Goal: Find specific page/section: Find specific page/section

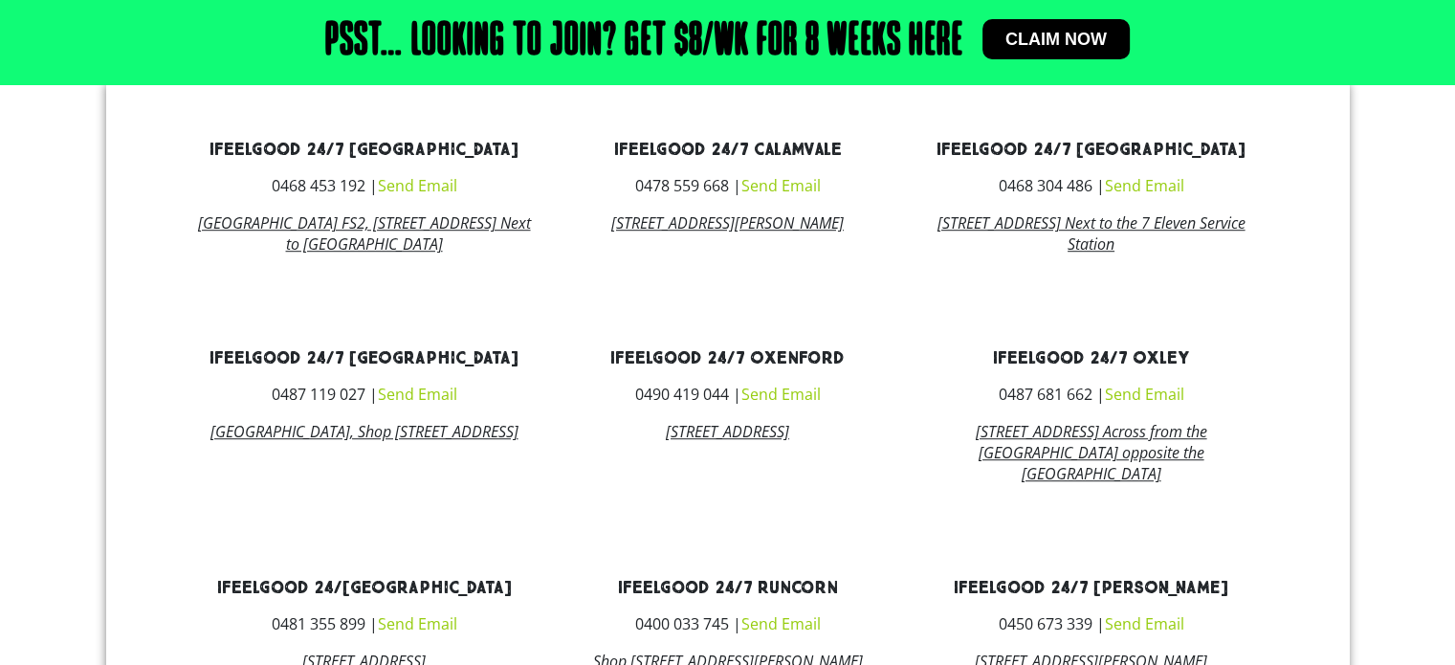
scroll to position [1243, 0]
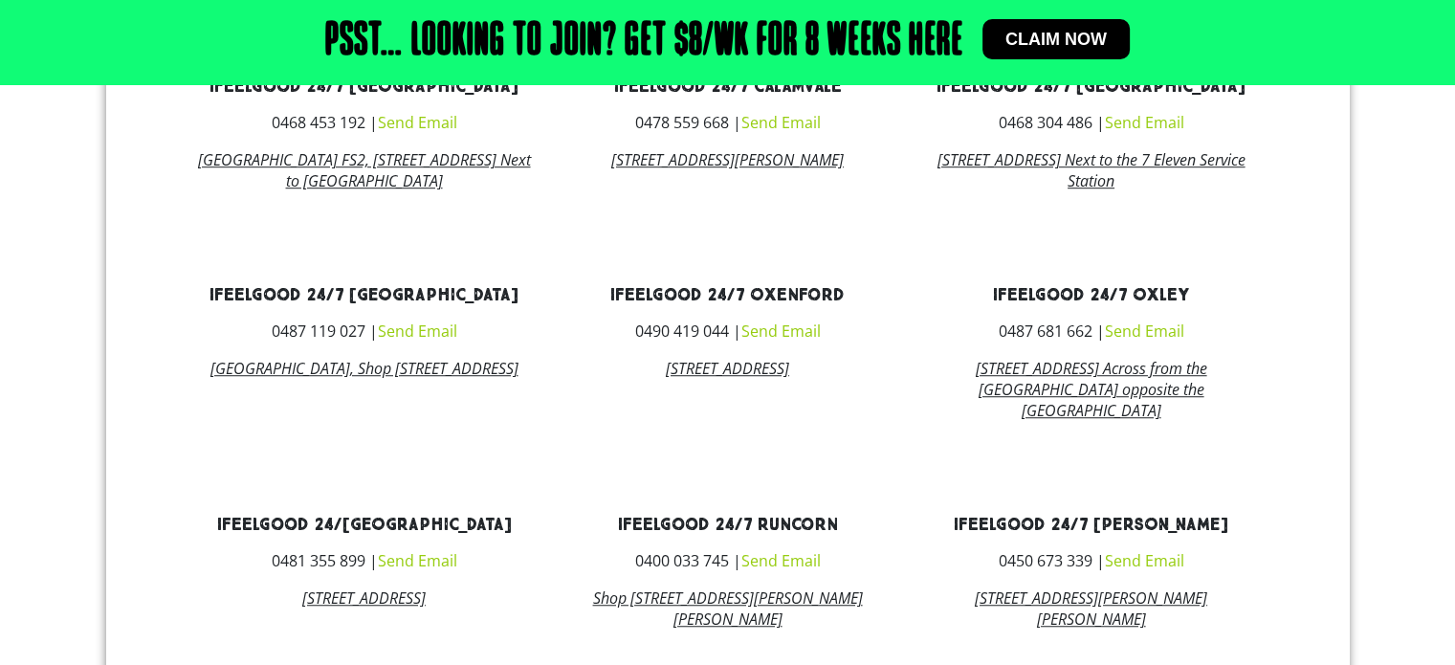
click at [325, 608] on link "[STREET_ADDRESS]" at bounding box center [363, 597] width 123 height 21
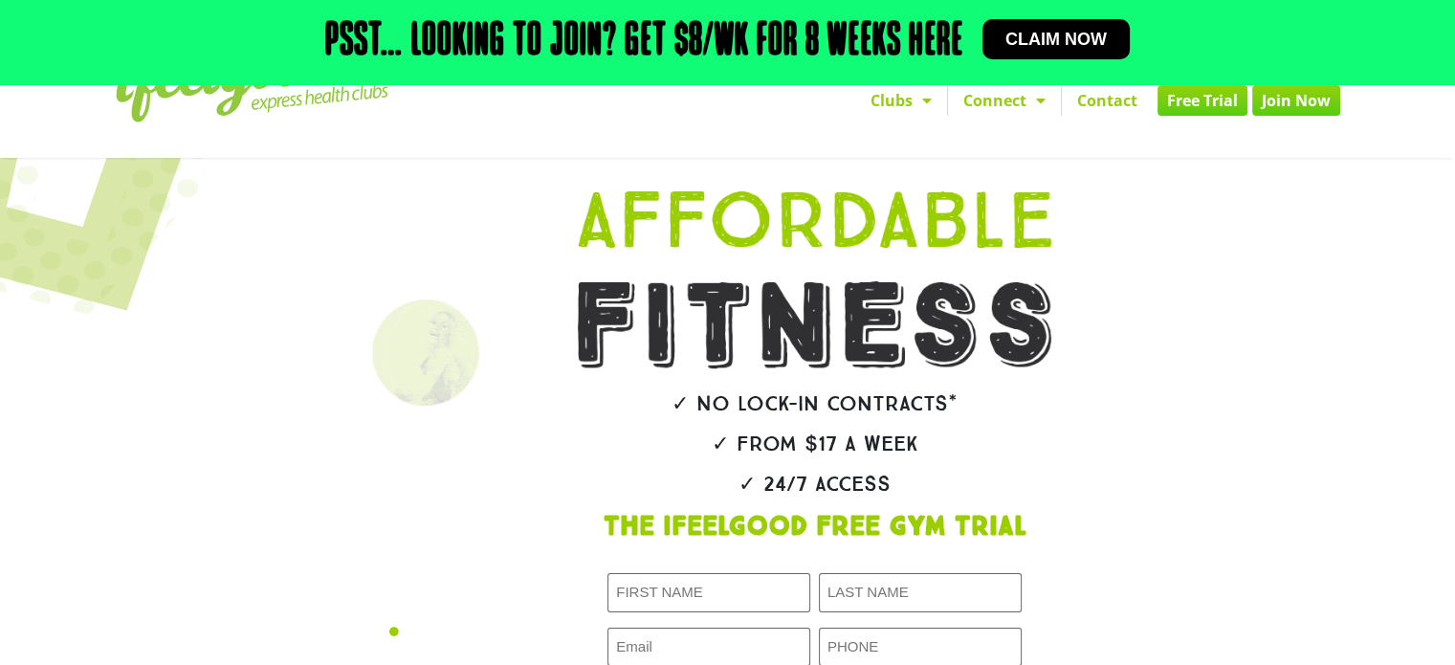
scroll to position [0, 0]
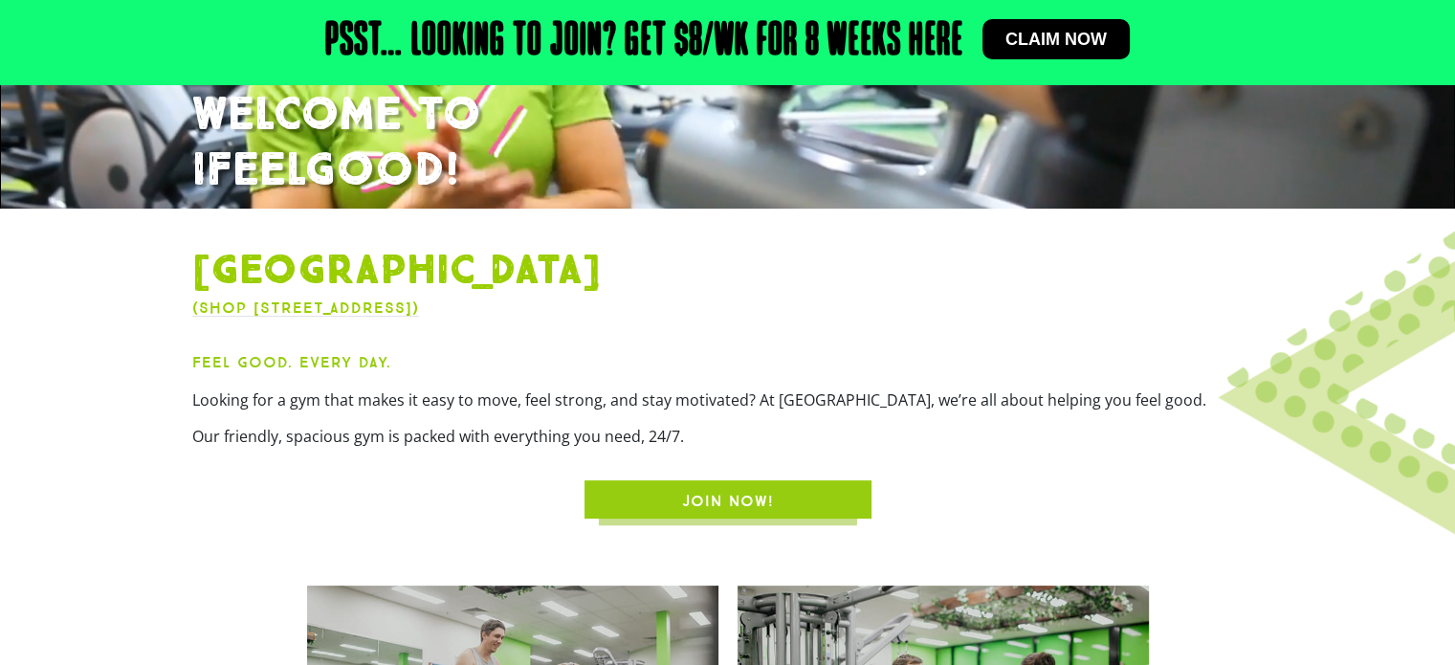
scroll to position [383, 0]
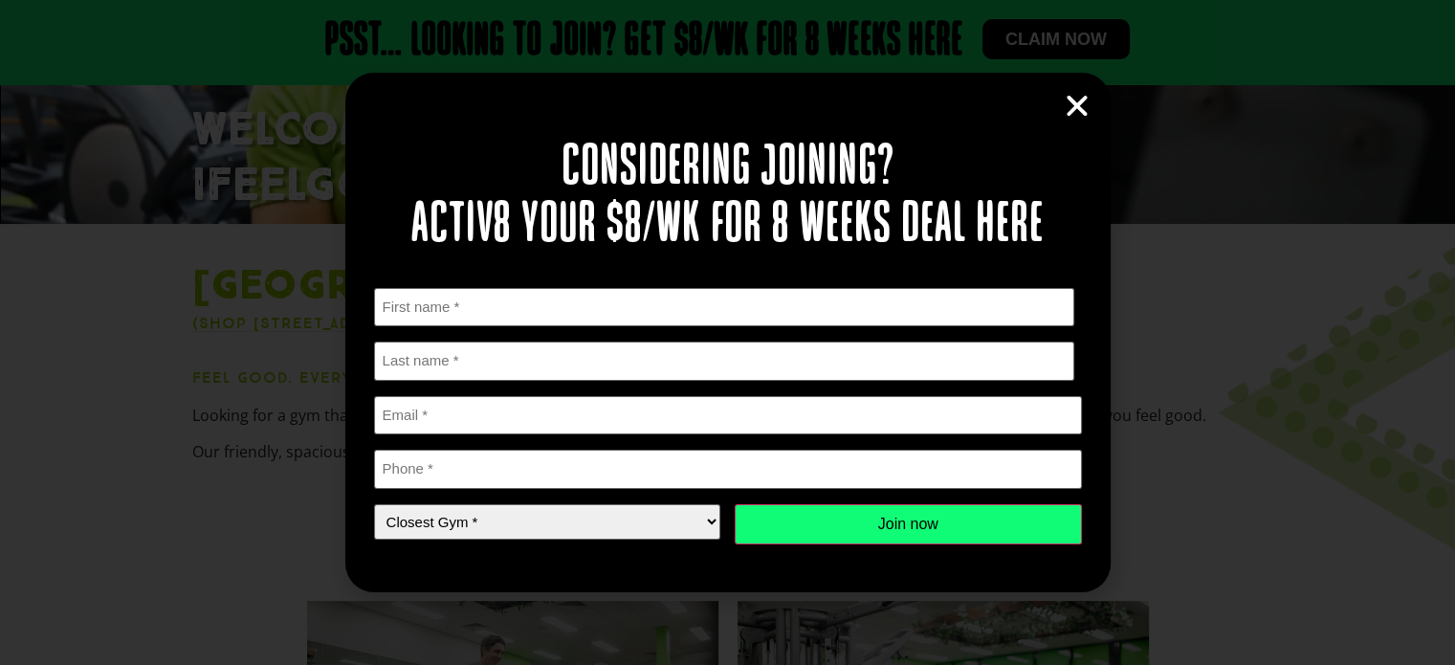
click at [1080, 102] on icon "Close" at bounding box center [1076, 106] width 29 height 29
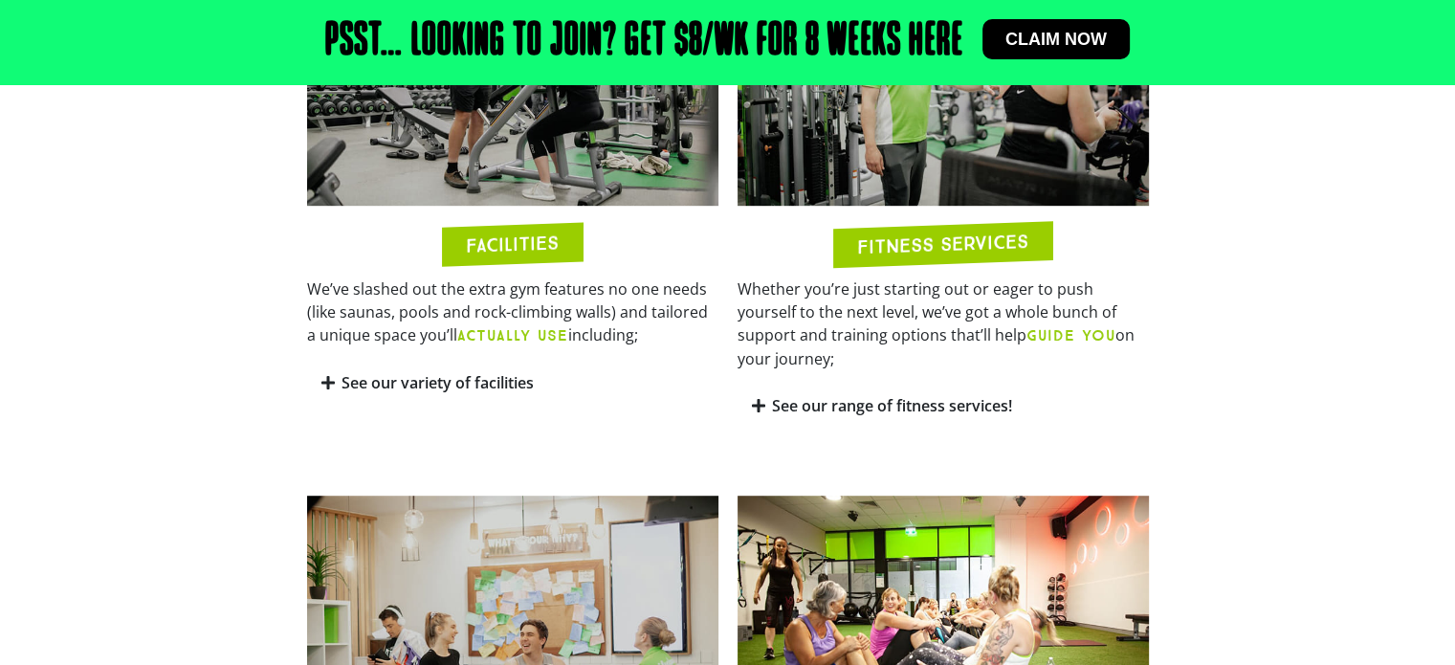
scroll to position [1434, 0]
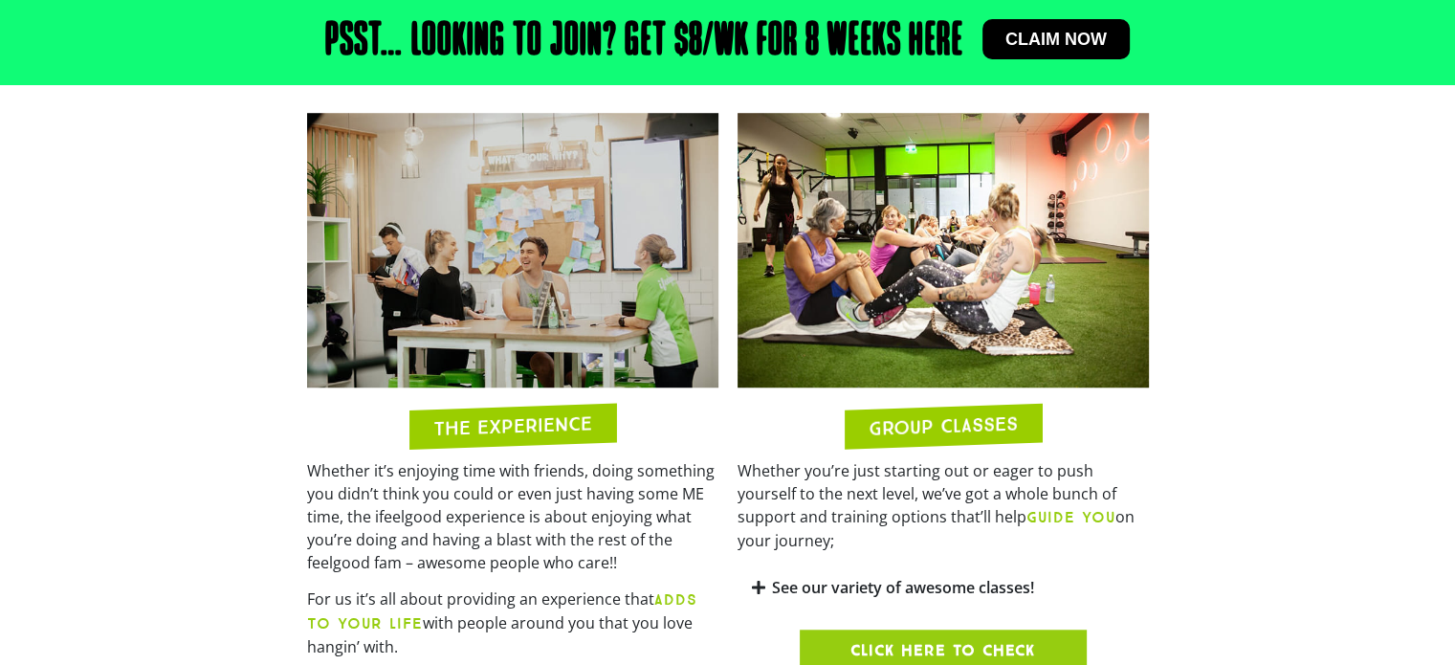
click at [953, 239] on img at bounding box center [942, 250] width 411 height 274
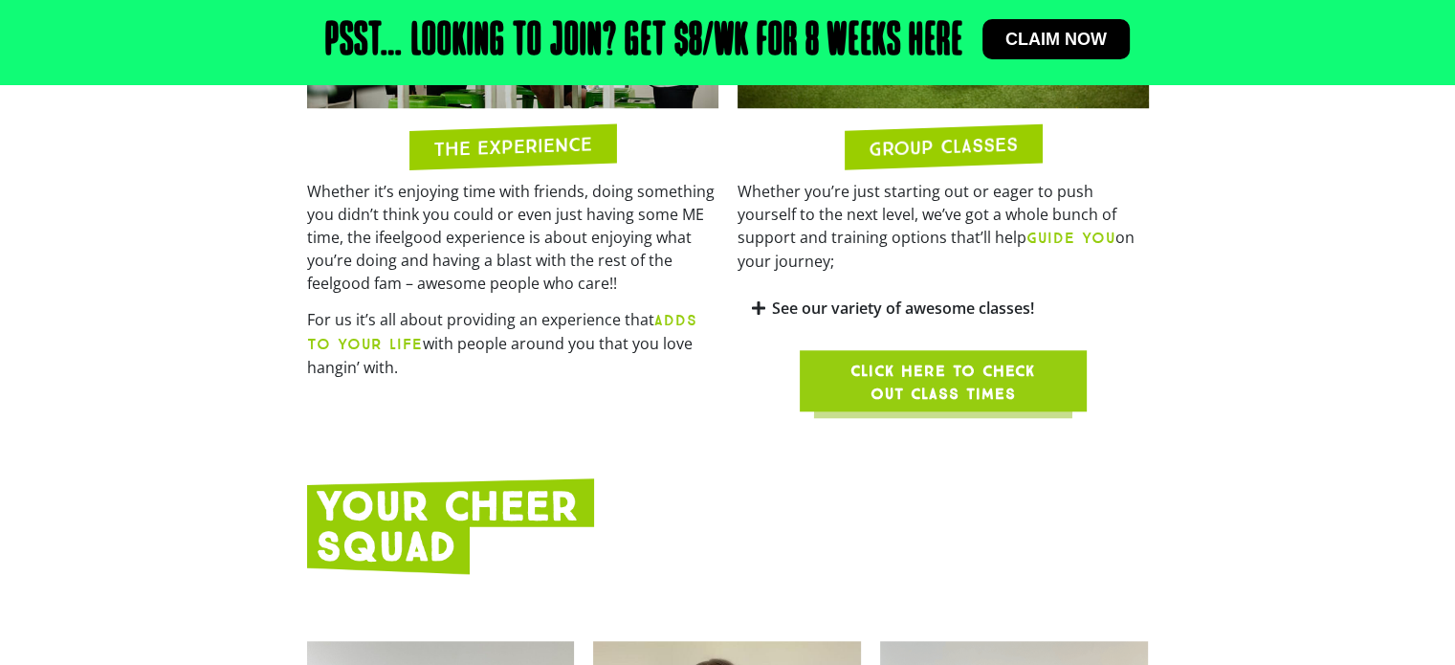
scroll to position [1721, 0]
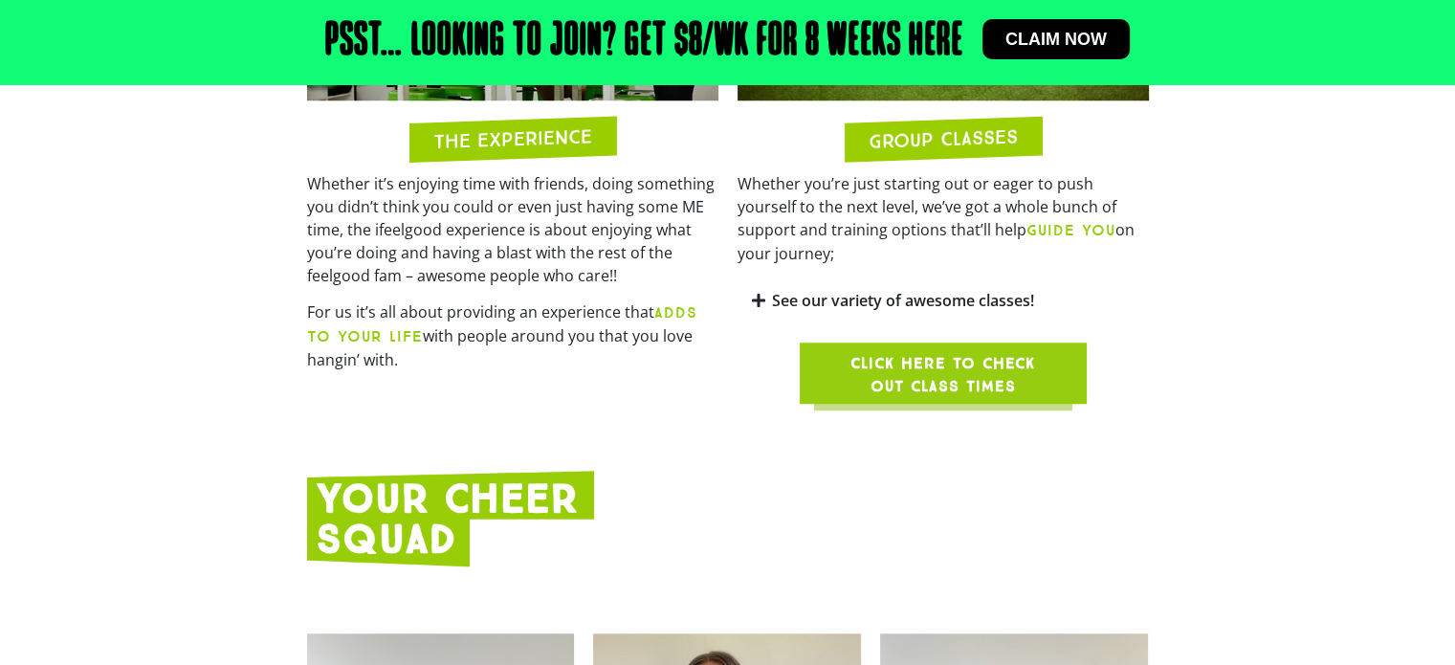
click at [952, 352] on span "Click here to check out class times" at bounding box center [942, 375] width 195 height 46
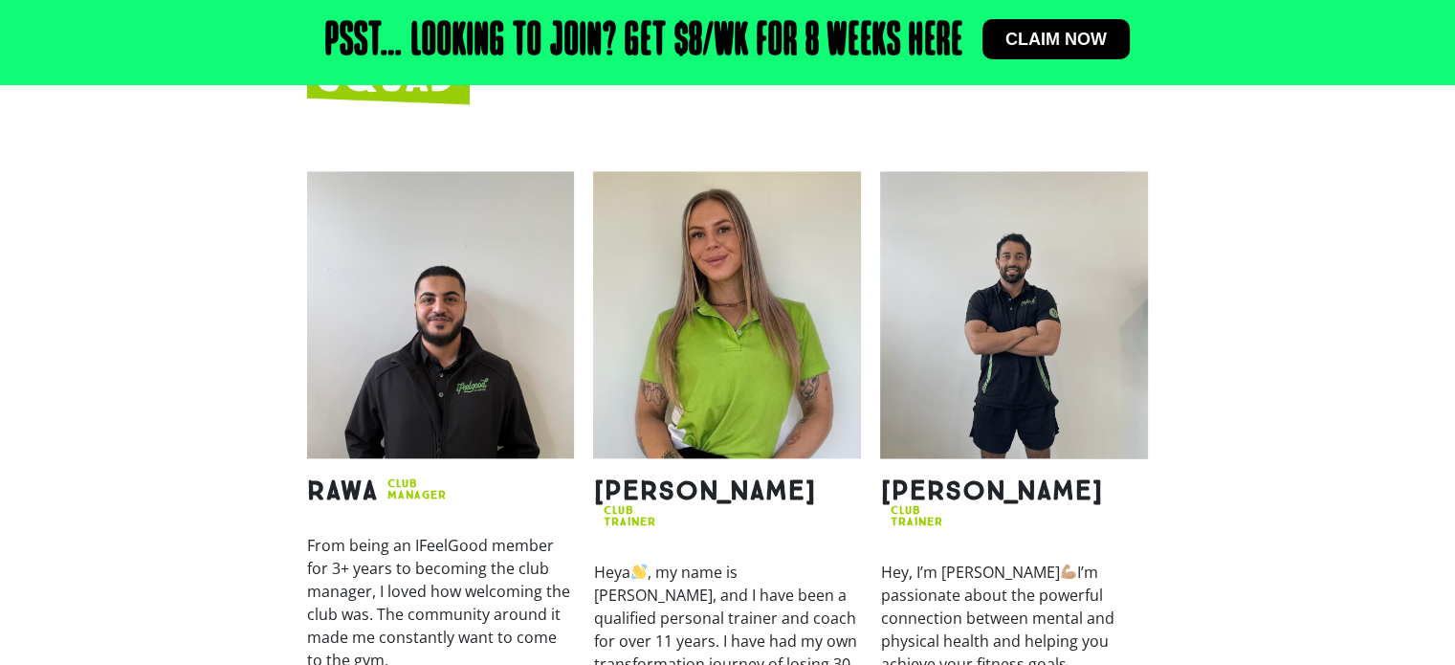
scroll to position [2200, 0]
